Goal: Task Accomplishment & Management: Manage account settings

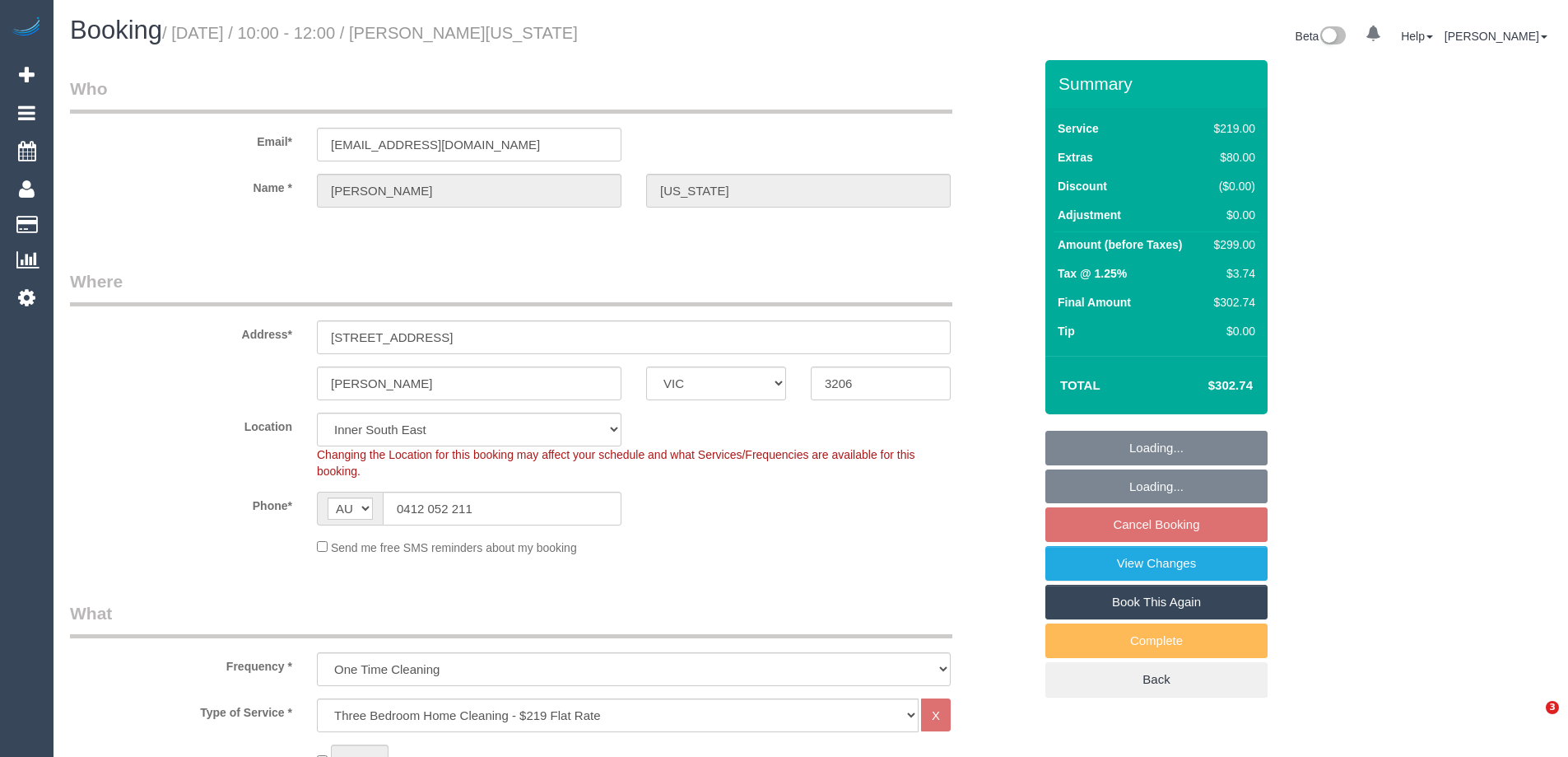
select select "VIC"
select select "string:stripe-pm_1Ruqhm2GScqysDRVmCBwEsq2"
select select "number:27"
select select "number:14"
select select "number:19"
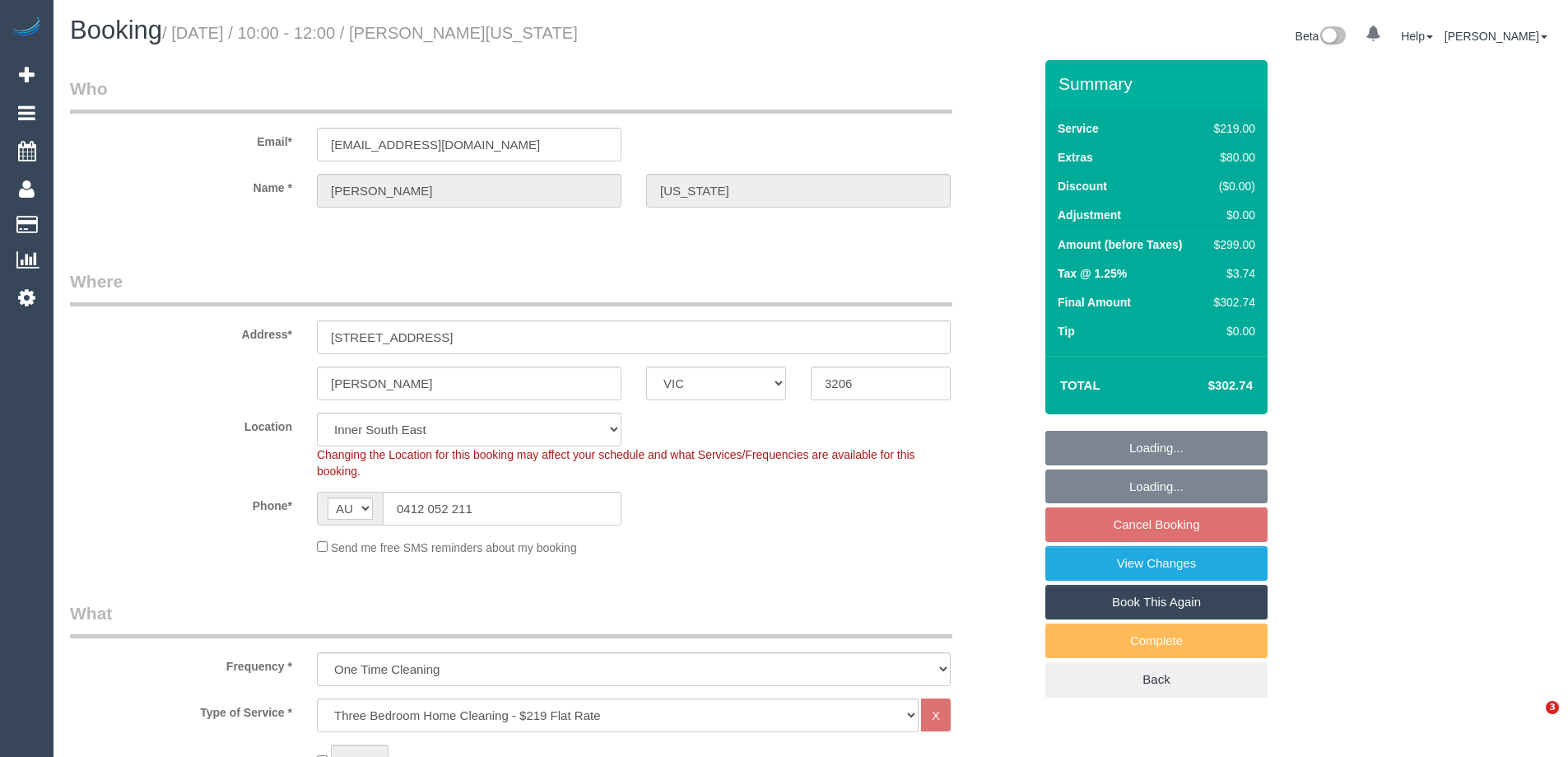
select select "number:22"
select select "number:12"
select select "object:786"
select select "spot1"
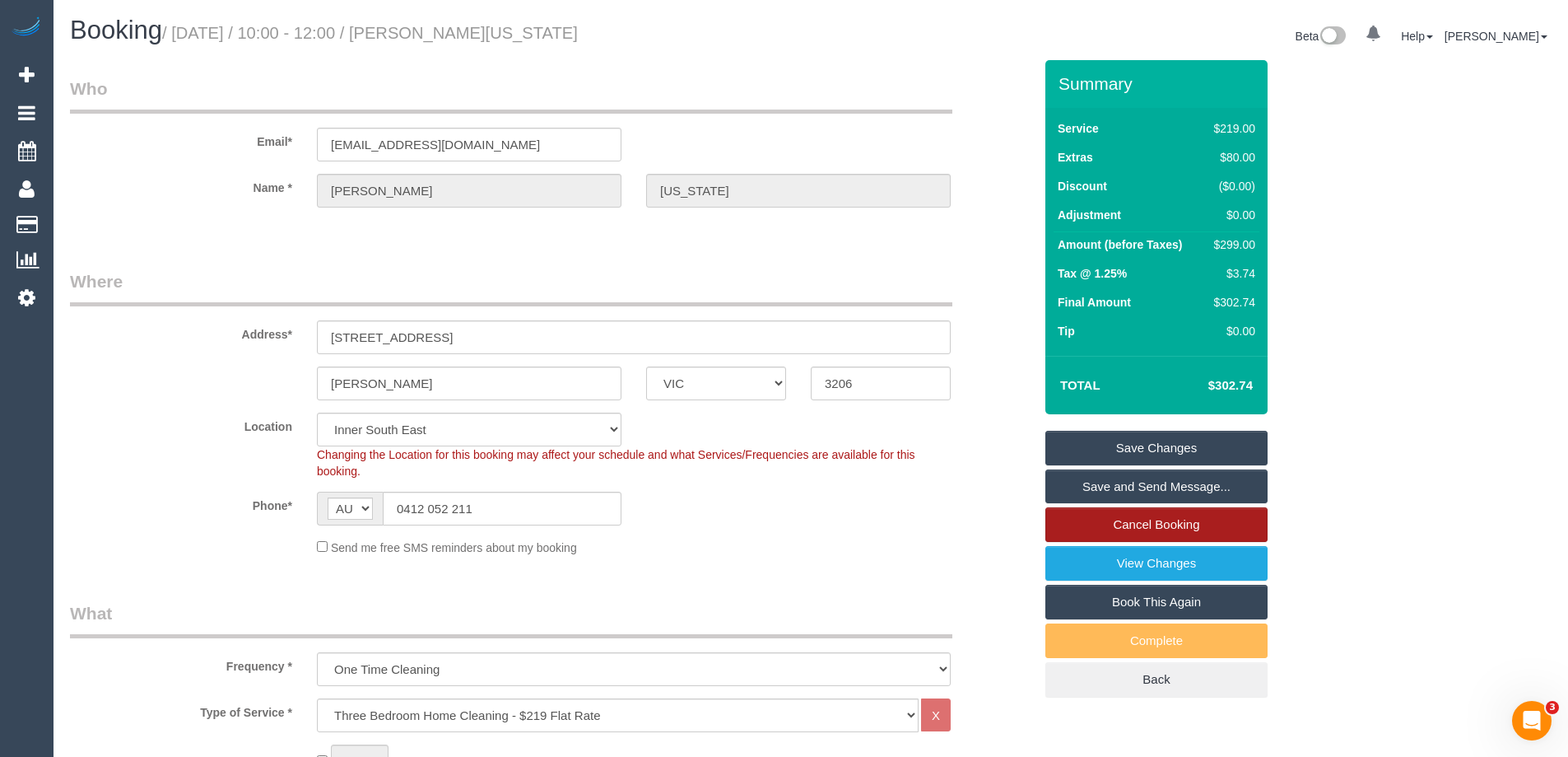
click at [1147, 518] on link "Cancel Booking" at bounding box center [1156, 525] width 222 height 35
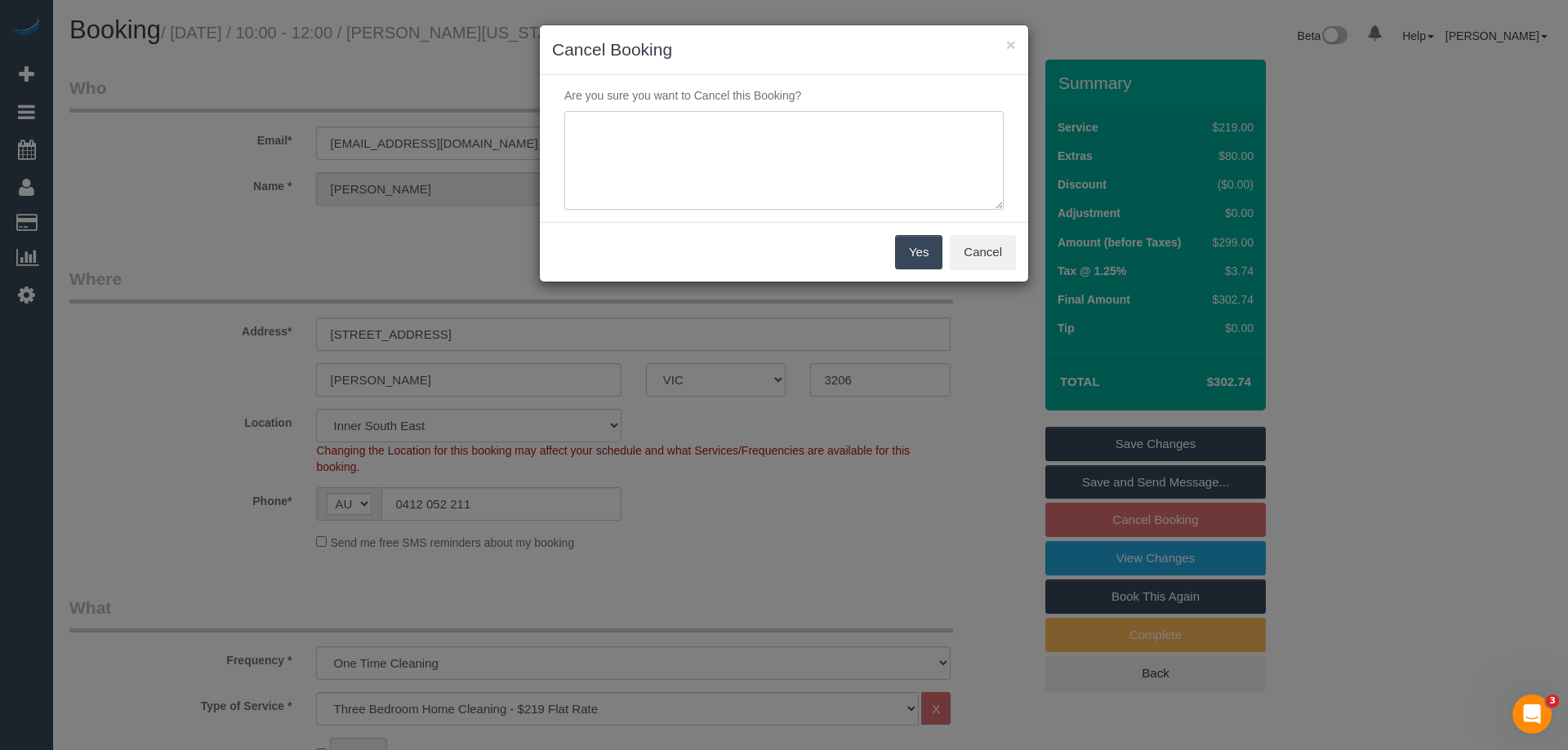
click at [671, 139] on textarea at bounding box center [784, 161] width 440 height 100
type textarea "Service no longer needed via email VC"
click at [932, 245] on button "Yes" at bounding box center [918, 252] width 47 height 34
